Goal: Find specific page/section: Find specific page/section

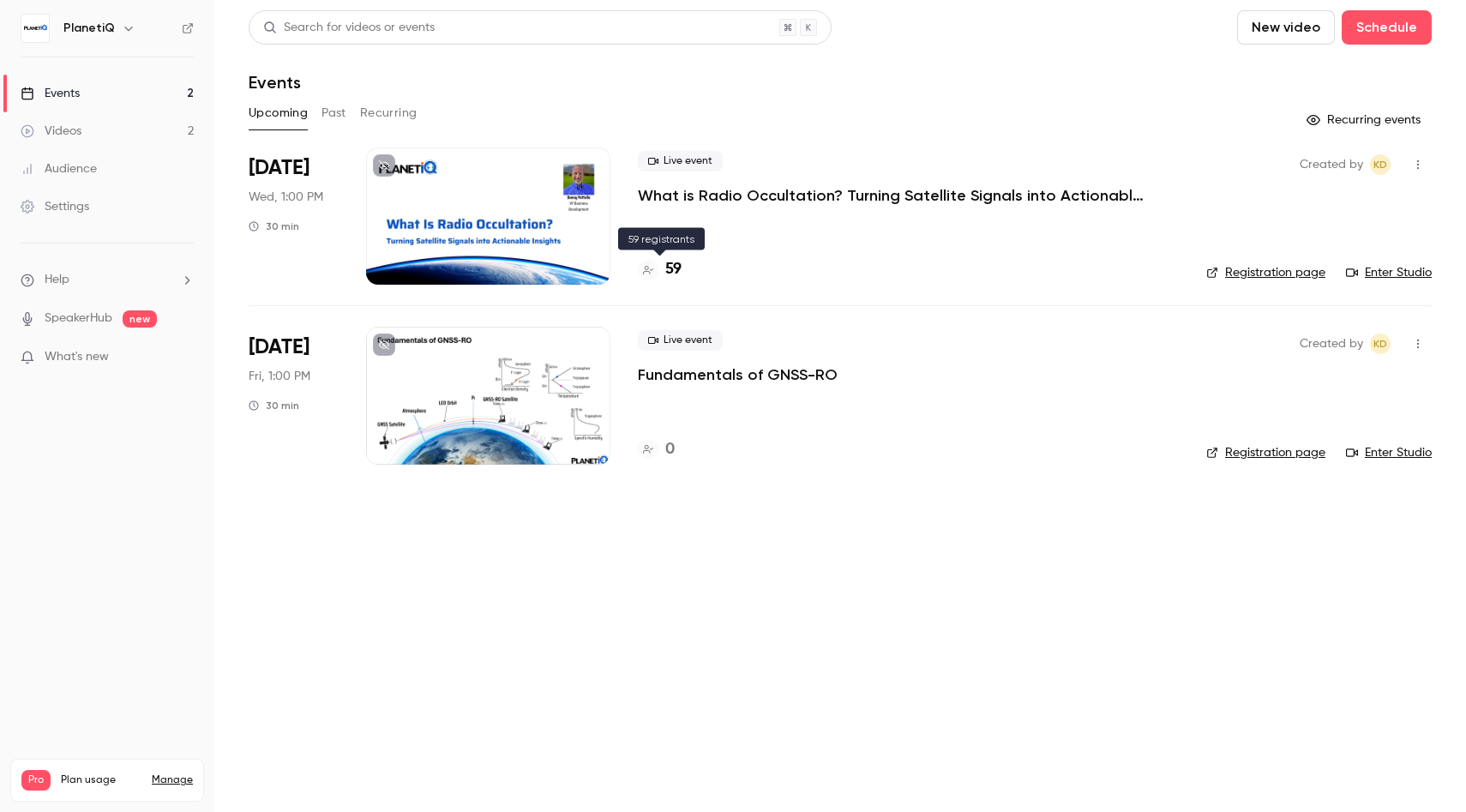
click at [671, 268] on h4 "59" at bounding box center [673, 269] width 16 height 23
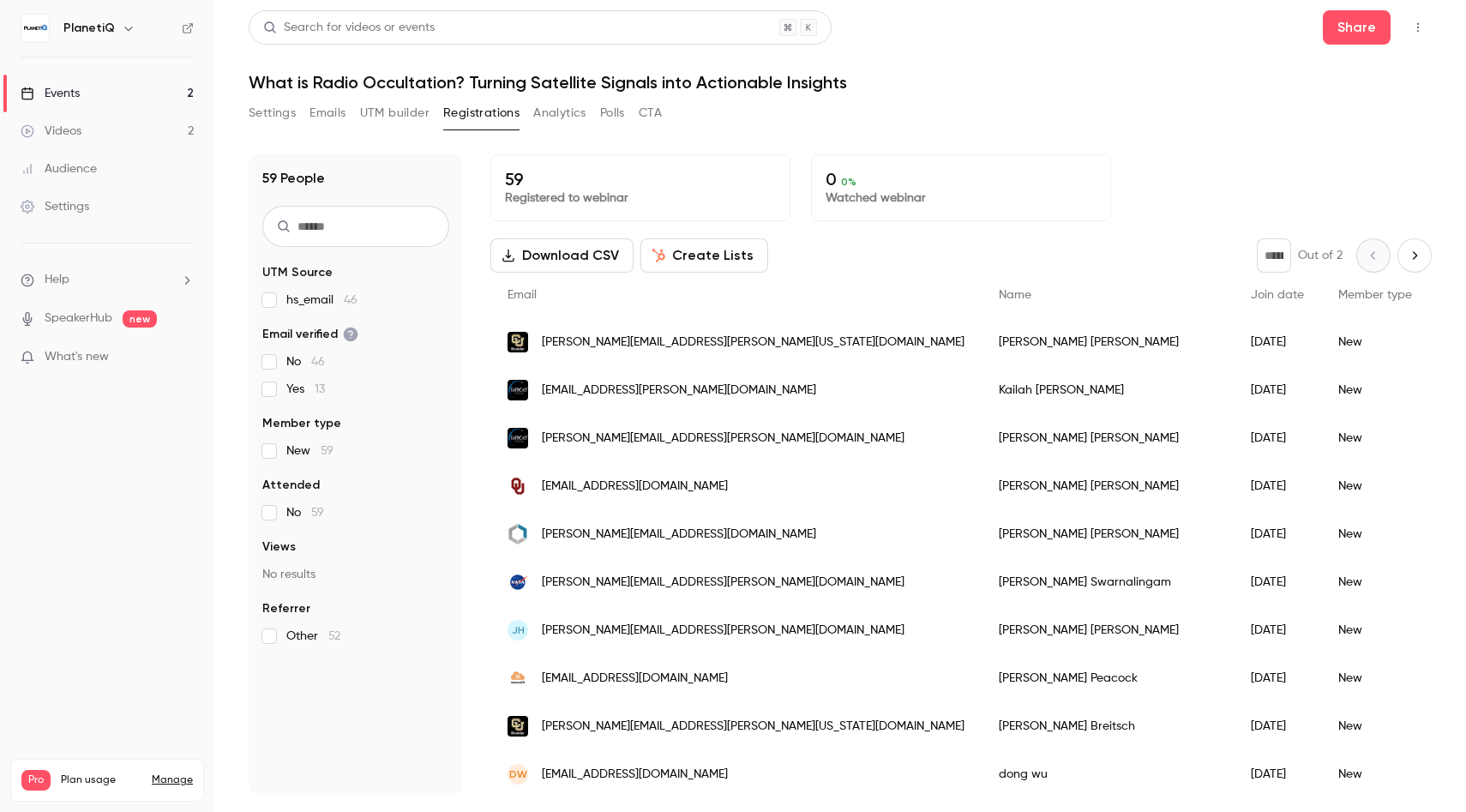
click at [96, 94] on link "Events 2" at bounding box center [107, 93] width 214 height 38
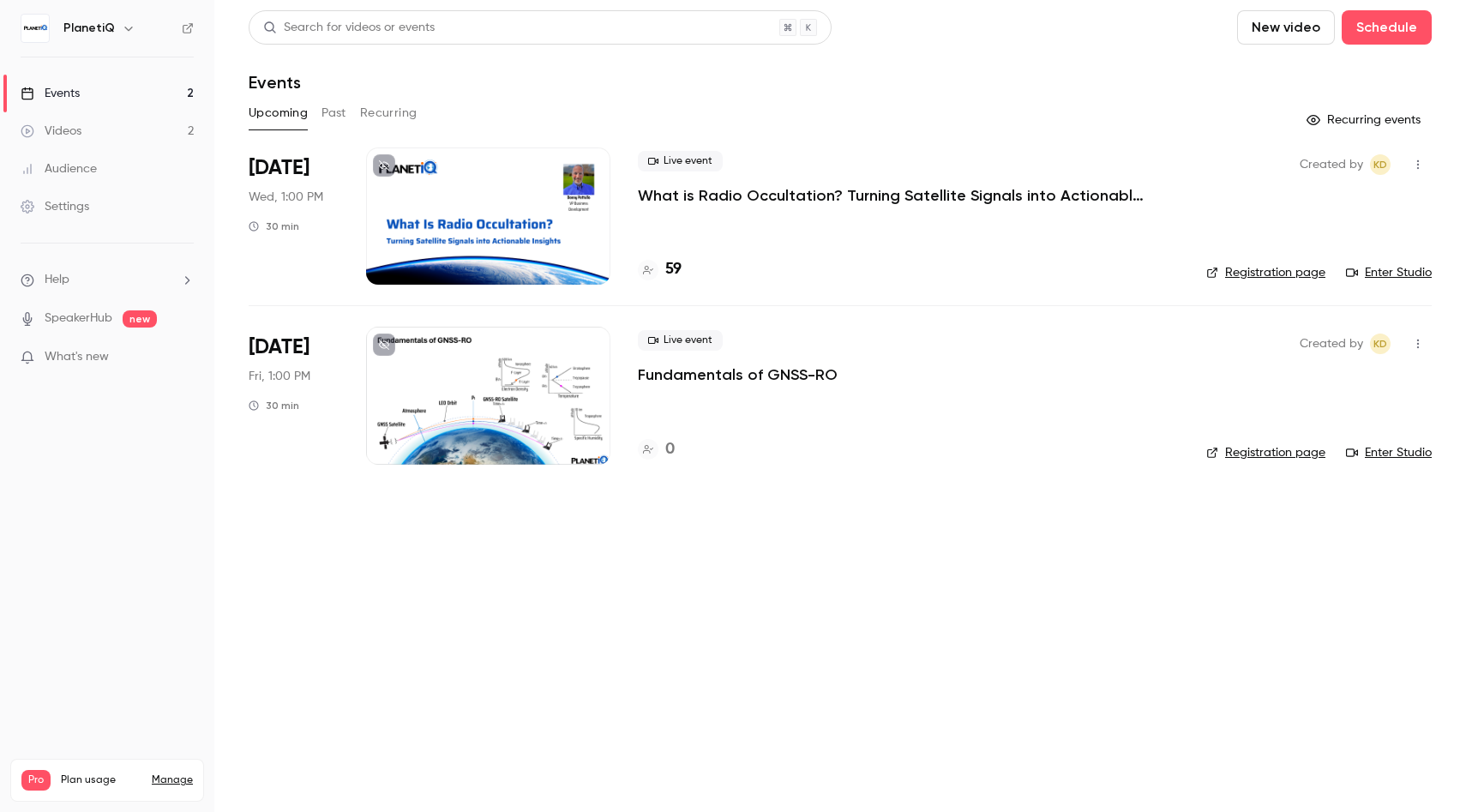
click at [1402, 267] on link "Enter Studio" at bounding box center [1389, 272] width 86 height 17
